Goal: Information Seeking & Learning: Check status

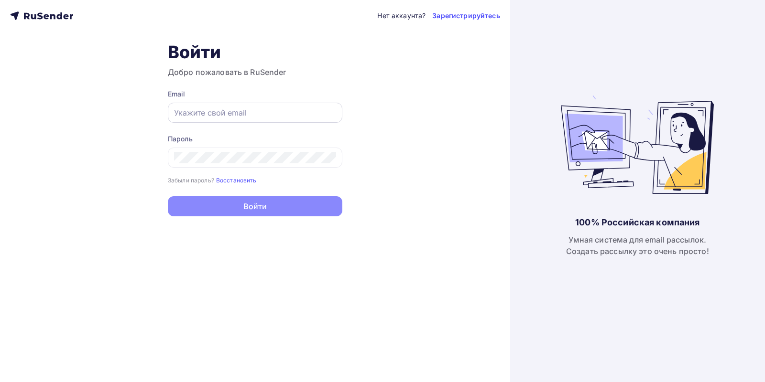
click at [234, 114] on input "text" at bounding box center [255, 112] width 162 height 11
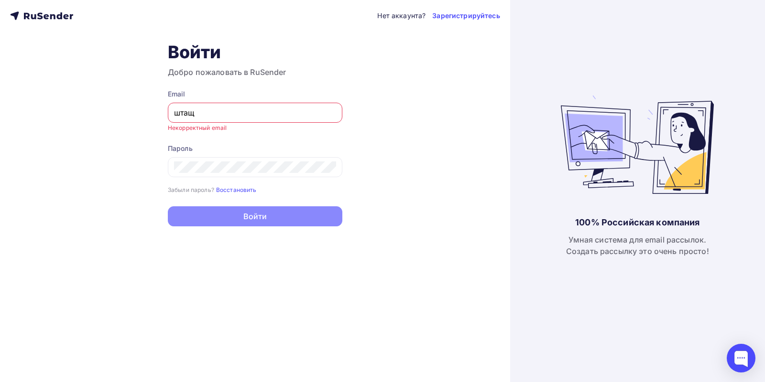
drag, startPoint x: 199, startPoint y: 114, endPoint x: 107, endPoint y: 114, distance: 92.2
click at [107, 114] on div "Нет аккаунта? Зарегистрируйтесь Войти Добро пожаловать в RuSender Email штащ Не…" at bounding box center [255, 191] width 510 height 382
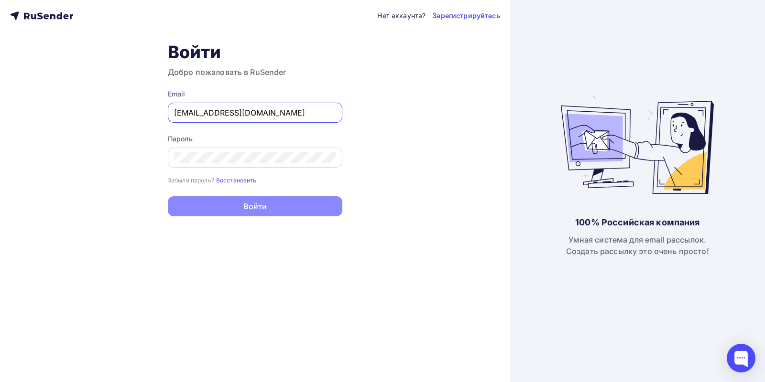
type input "[EMAIL_ADDRESS][DOMAIN_NAME]"
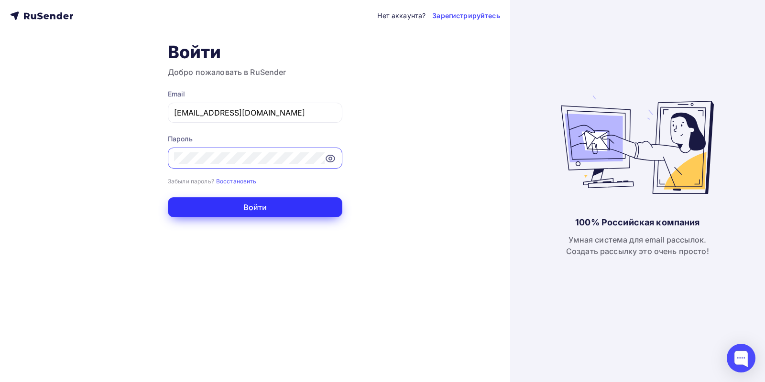
click at [294, 209] on button "Войти" at bounding box center [255, 207] width 174 height 20
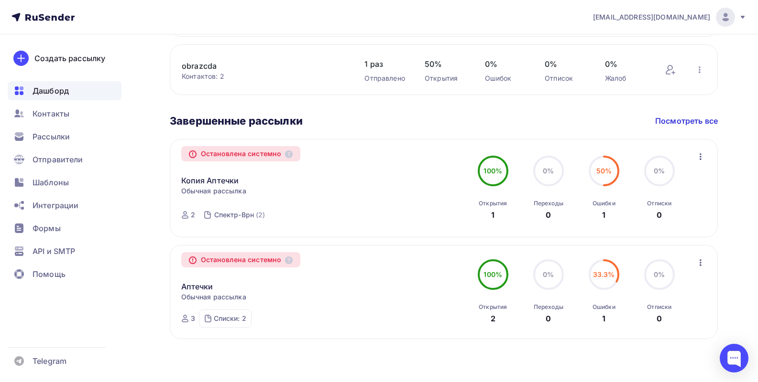
scroll to position [618, 0]
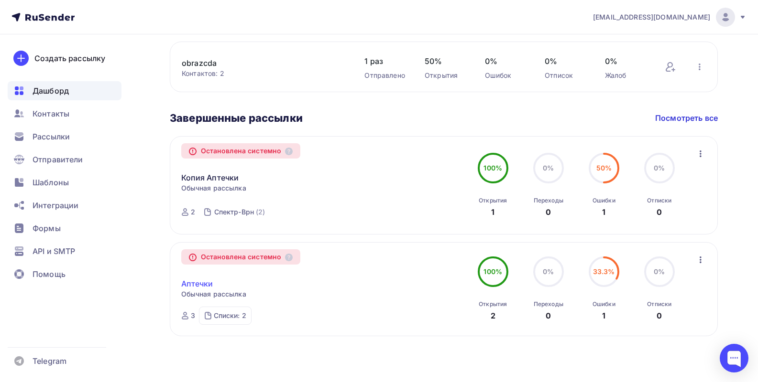
click at [195, 283] on link "Аптечки" at bounding box center [197, 283] width 32 height 11
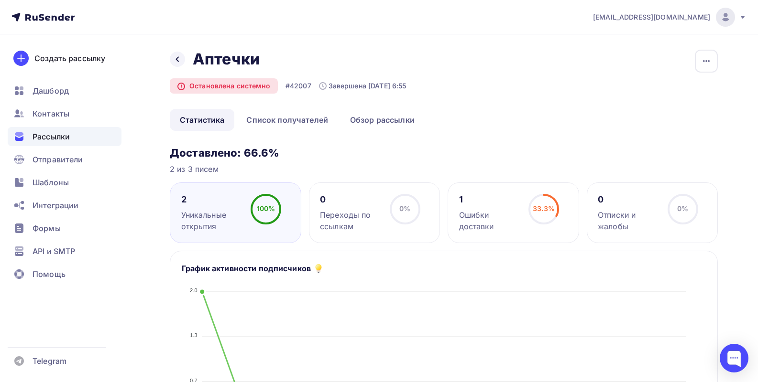
click at [43, 136] on span "Рассылки" at bounding box center [51, 136] width 37 height 11
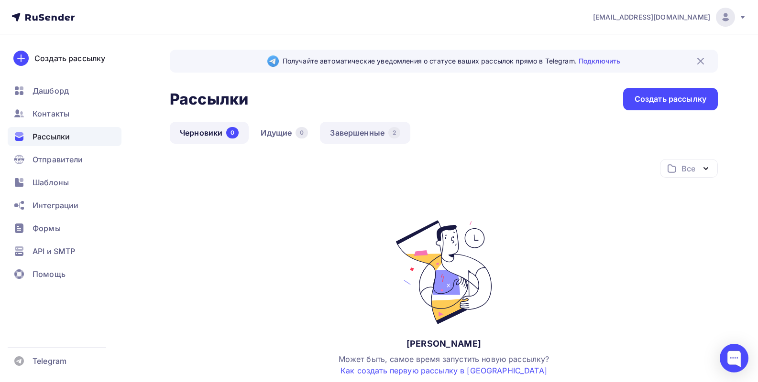
click at [359, 130] on link "Завершенные 2" at bounding box center [365, 133] width 90 height 22
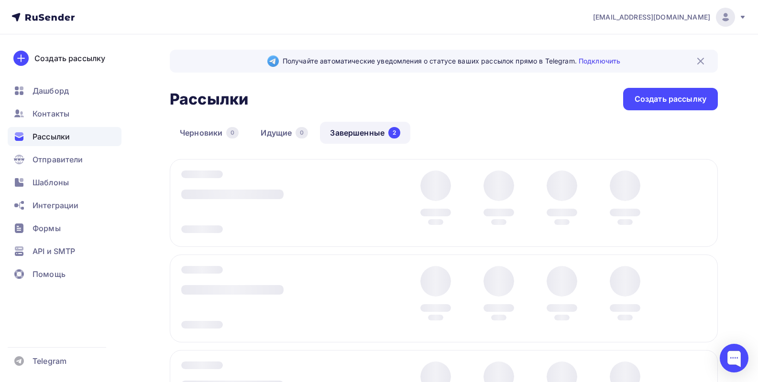
scroll to position [115, 0]
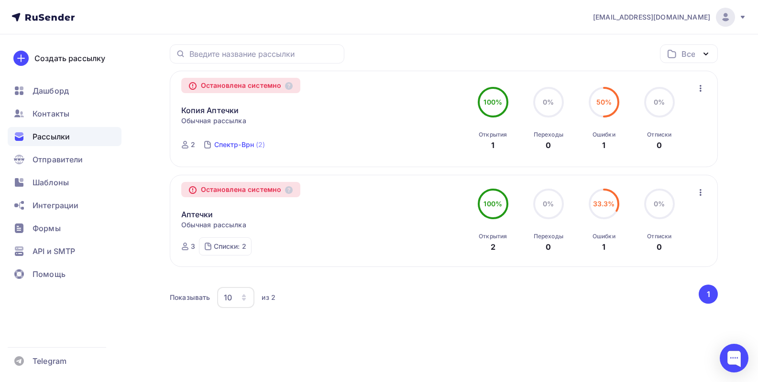
click at [231, 146] on div "Спектр-Врн" at bounding box center [234, 145] width 40 height 10
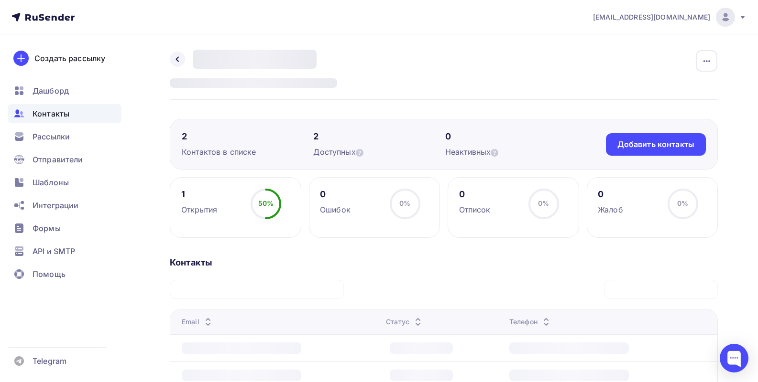
click at [223, 150] on div "Контактов в списке" at bounding box center [247, 151] width 131 height 11
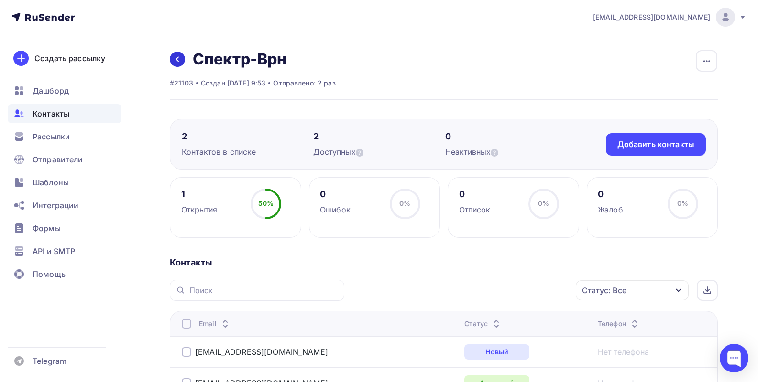
click at [177, 56] on icon at bounding box center [177, 59] width 8 height 8
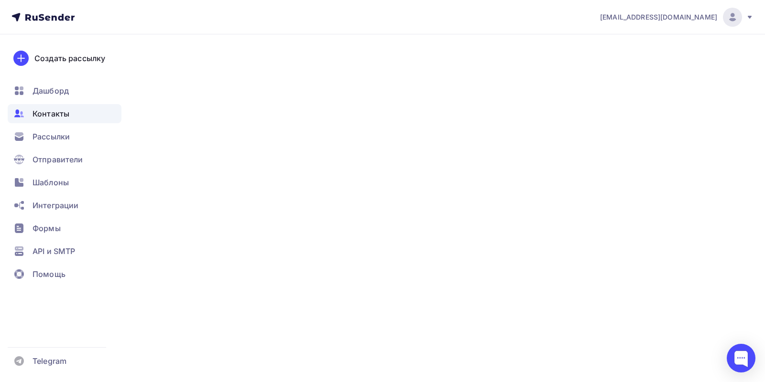
click at [60, 111] on span "Контакты" at bounding box center [51, 113] width 37 height 11
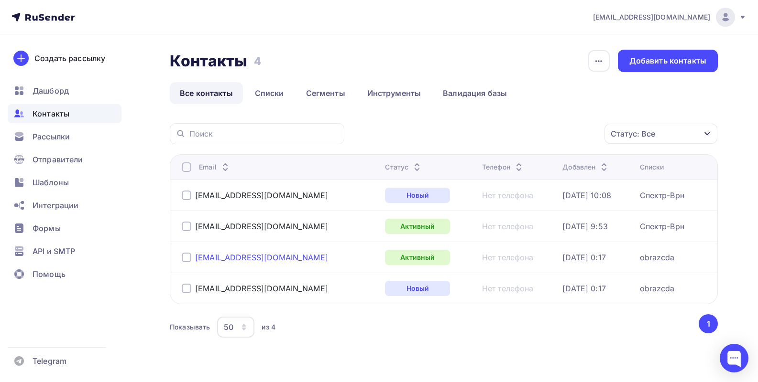
drag, startPoint x: 275, startPoint y: 258, endPoint x: 195, endPoint y: 261, distance: 79.4
click at [195, 261] on div "obrazcda@yandex.ru" at bounding box center [279, 257] width 195 height 15
copy div "obrazcda@yandex.ru"
click at [59, 136] on span "Рассылки" at bounding box center [51, 136] width 37 height 11
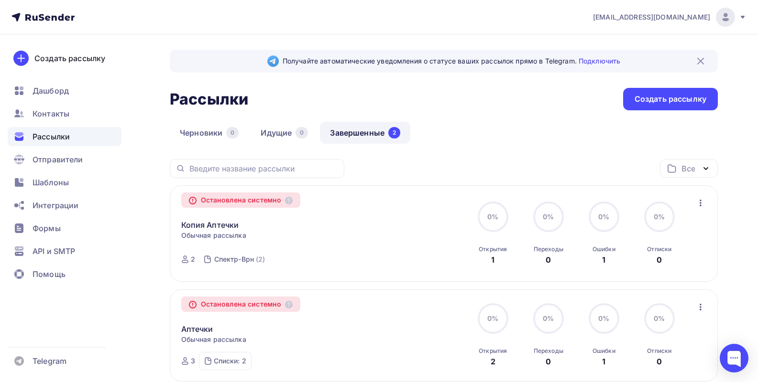
click at [369, 132] on link "Завершенные 2" at bounding box center [365, 133] width 90 height 22
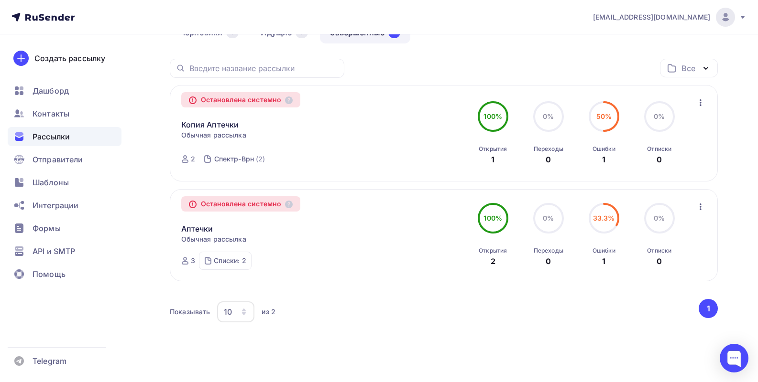
scroll to position [115, 0]
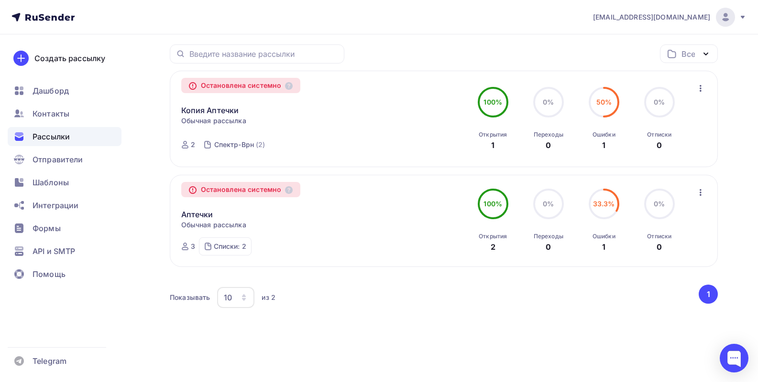
click at [699, 192] on icon "button" at bounding box center [699, 192] width 11 height 11
click at [198, 216] on link "Аптечки" at bounding box center [197, 214] width 32 height 11
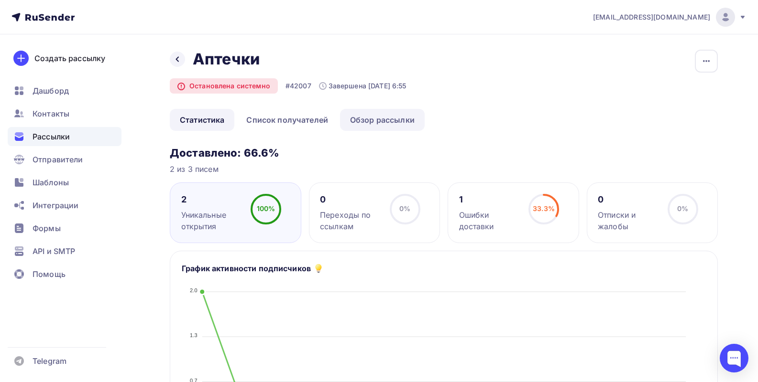
click at [381, 118] on link "Обзор рассылки" at bounding box center [382, 120] width 85 height 22
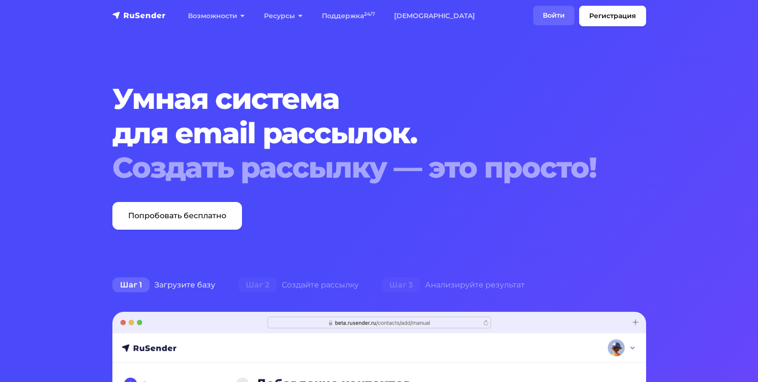
click at [552, 14] on link "Войти" at bounding box center [553, 16] width 41 height 20
